Goal: Find specific page/section: Find specific page/section

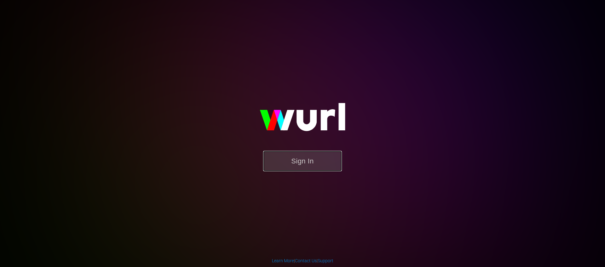
click at [305, 165] on button "Sign In" at bounding box center [302, 161] width 79 height 20
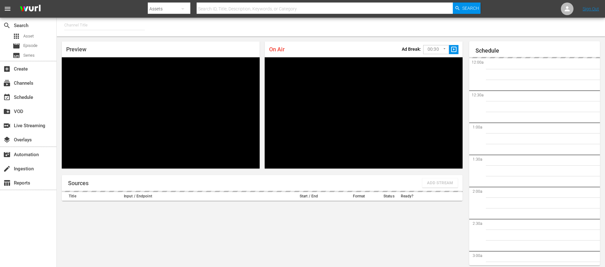
type input "FIFA+ English Global (1781)"
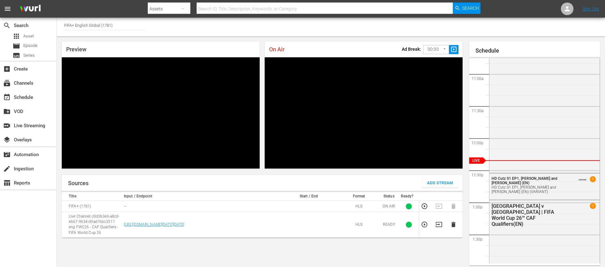
click at [433, 45] on body "menu Search By Assets Search ID, Title, Description, Keywords, or Category Sear…" at bounding box center [302, 133] width 605 height 267
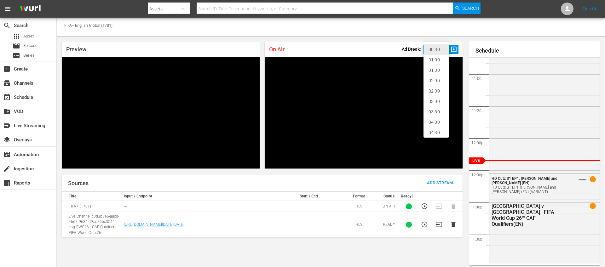
click at [376, 41] on div at bounding box center [302, 133] width 605 height 267
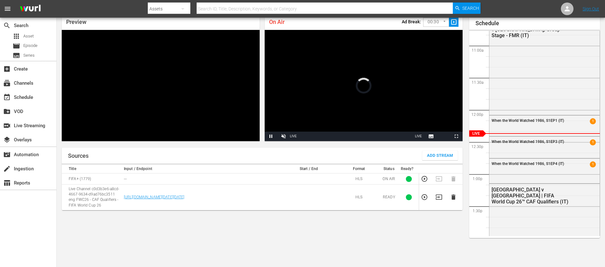
scroll to position [27, 0]
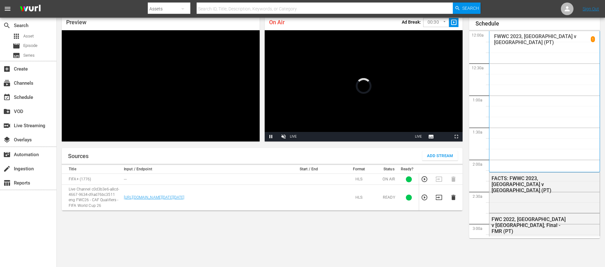
scroll to position [27, 0]
